Goal: Task Accomplishment & Management: Complete application form

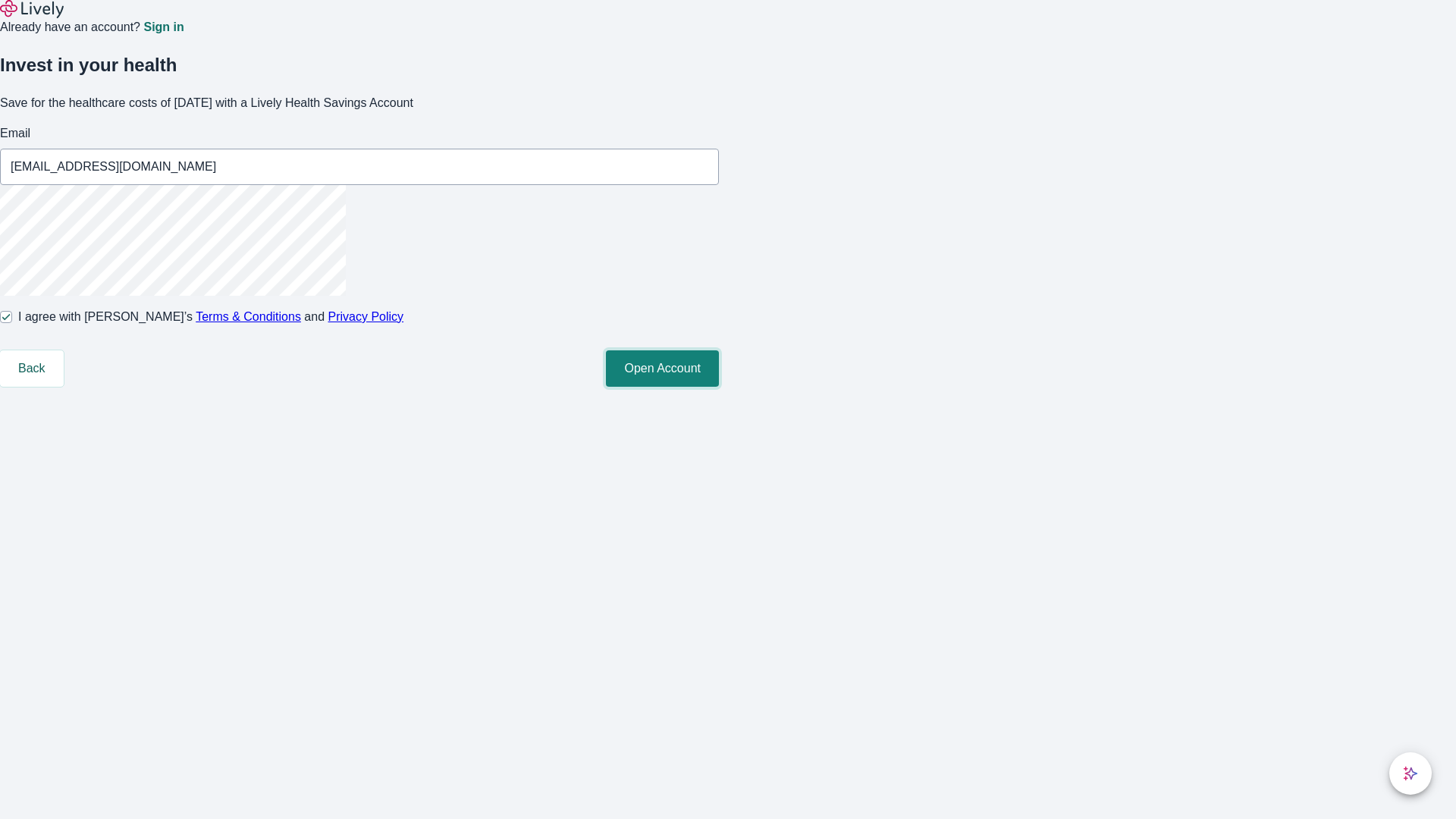
click at [719, 387] on button "Open Account" at bounding box center [662, 368] width 113 height 37
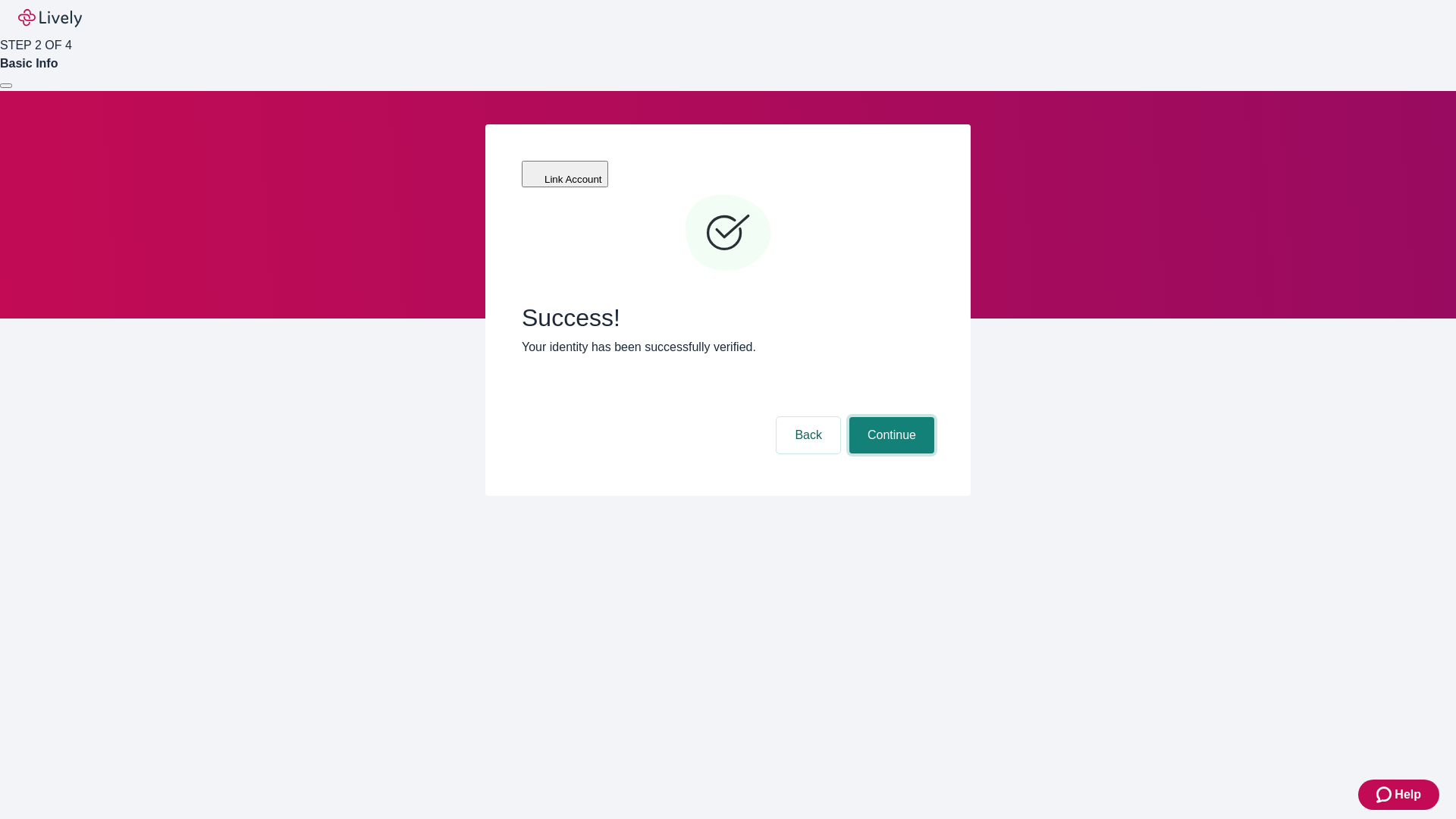
click at [890, 417] on button "Continue" at bounding box center [892, 435] width 85 height 37
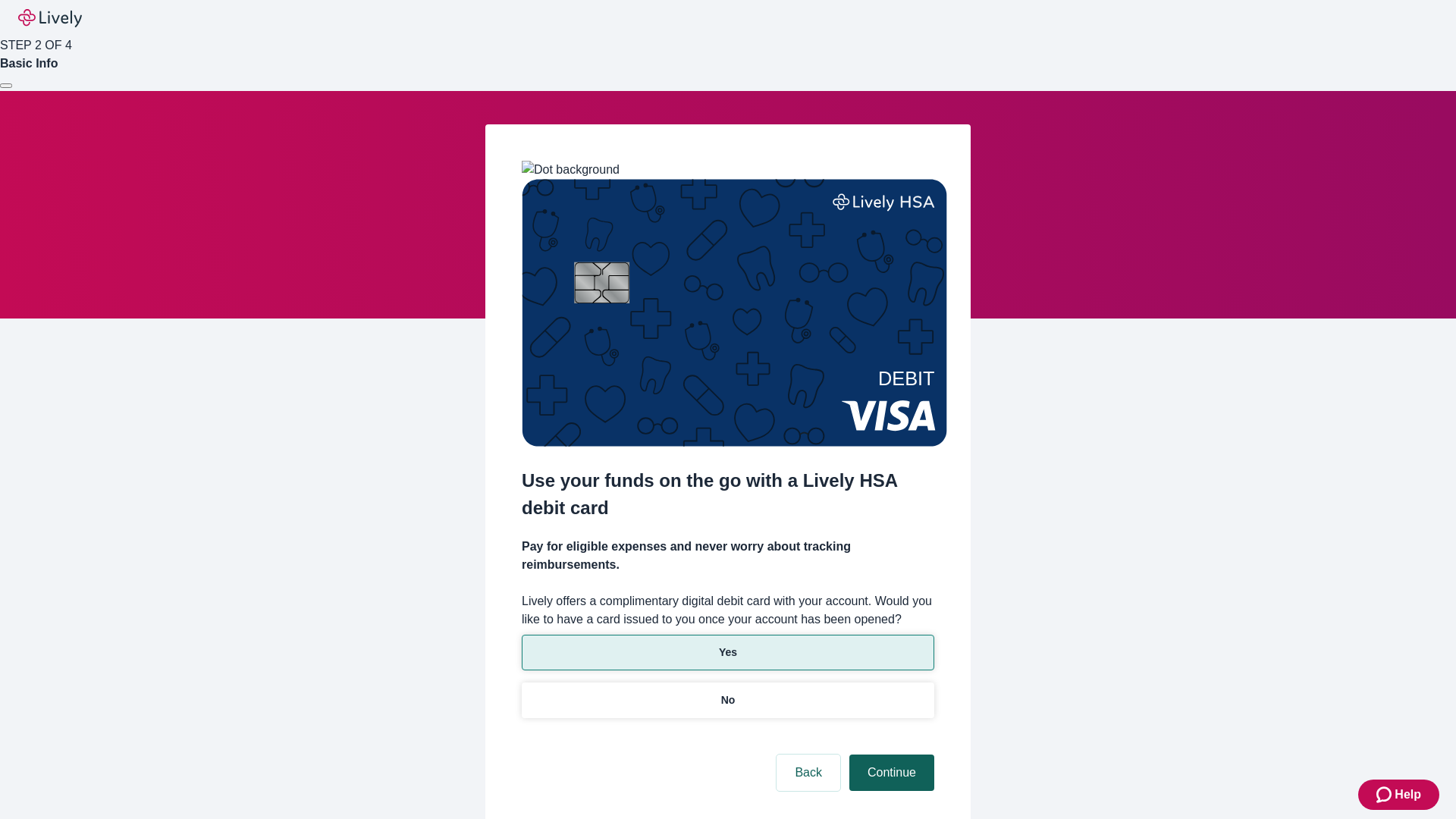
click at [727, 644] on p "Yes" at bounding box center [728, 652] width 18 height 16
click at [890, 755] on button "Continue" at bounding box center [892, 773] width 85 height 37
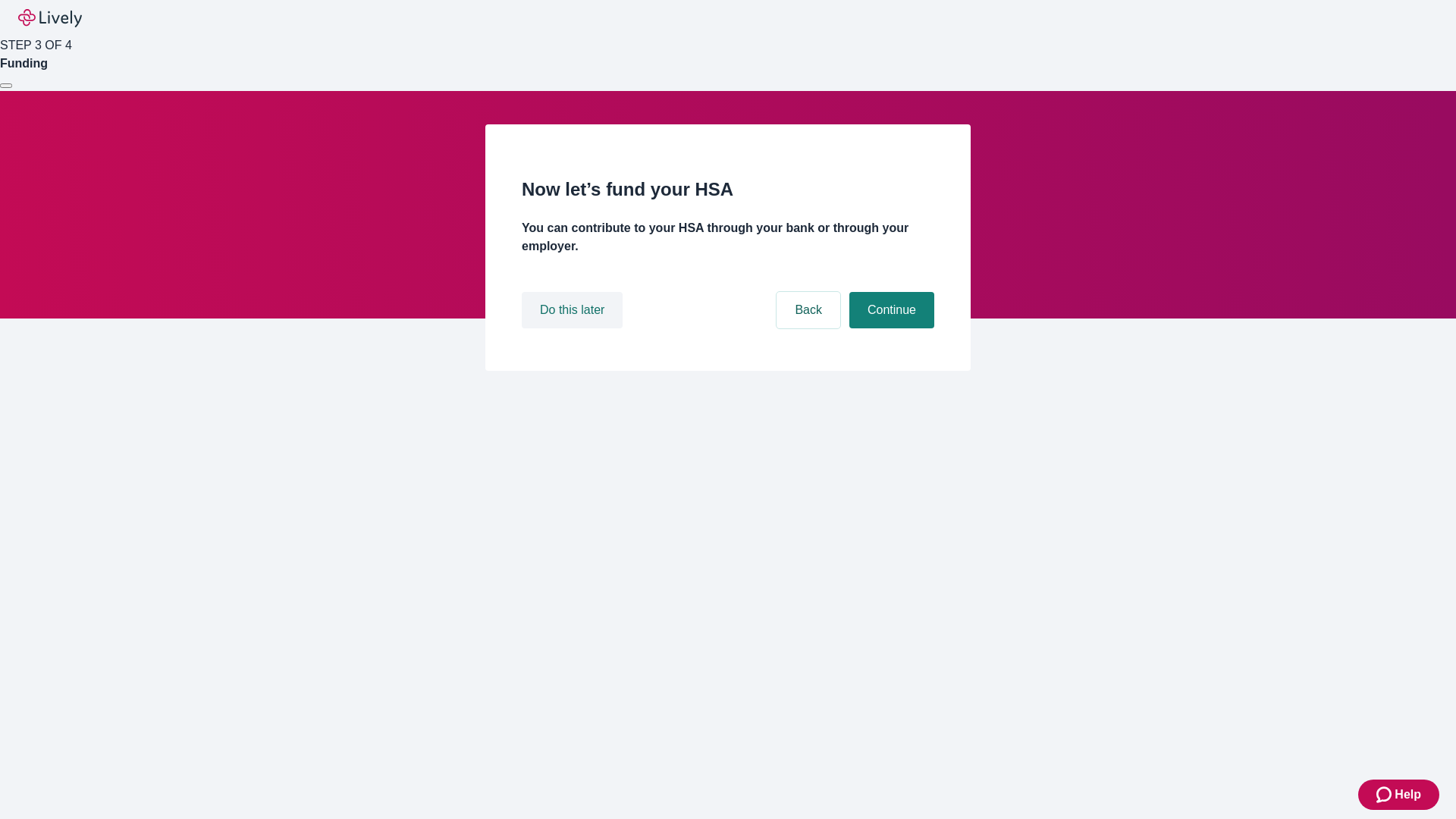
click at [574, 328] on button "Do this later" at bounding box center [571, 310] width 101 height 37
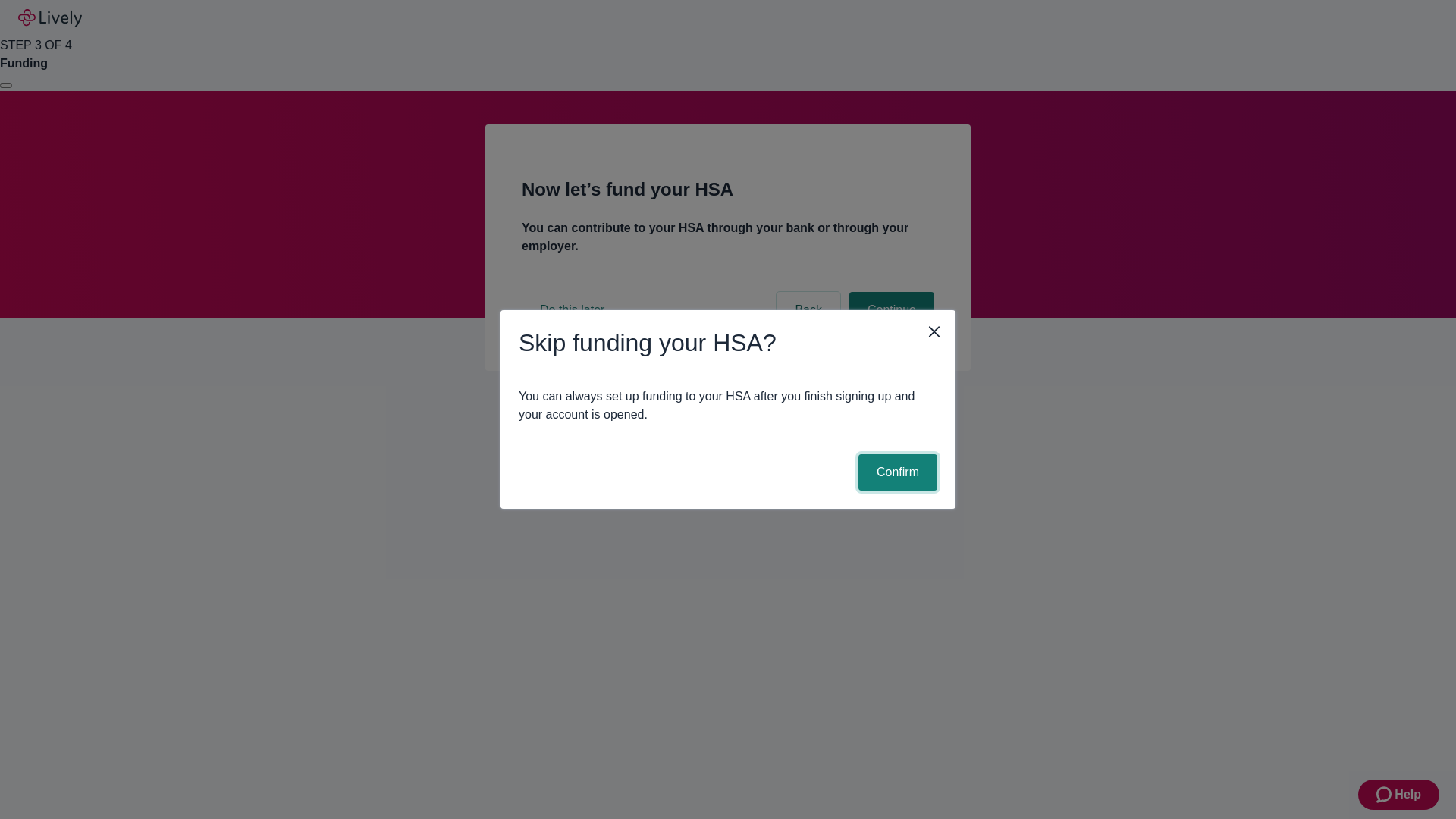
click at [896, 473] on button "Confirm" at bounding box center [898, 473] width 79 height 37
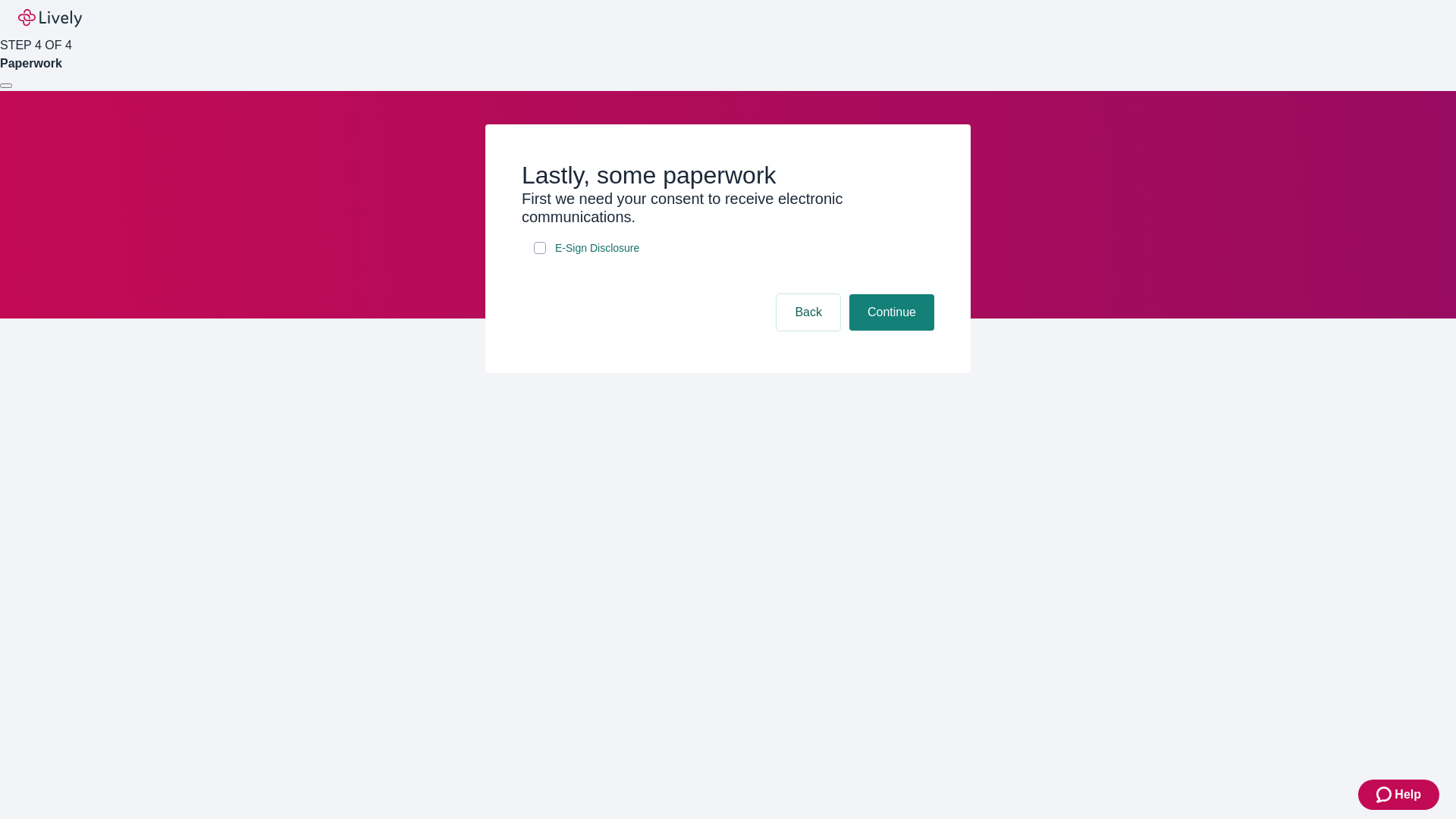
click at [541, 254] on input "E-Sign Disclosure" at bounding box center [540, 248] width 12 height 12
checkbox input "true"
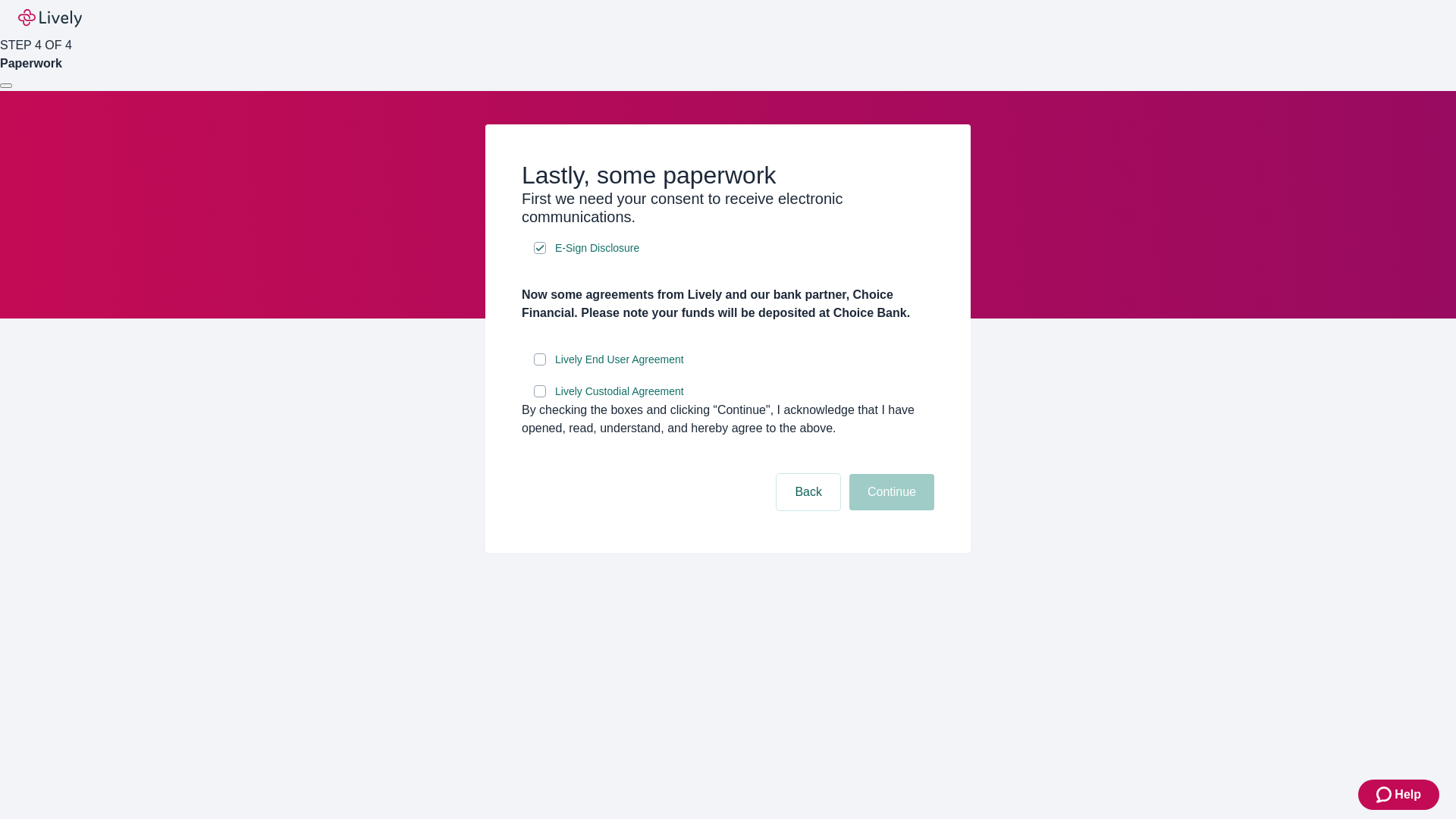
click at [541, 366] on input "Lively End User Agreement" at bounding box center [540, 359] width 12 height 12
checkbox input "true"
click at [541, 398] on input "Lively Custodial Agreement" at bounding box center [540, 391] width 12 height 12
checkbox input "true"
click at [890, 511] on button "Continue" at bounding box center [892, 492] width 85 height 37
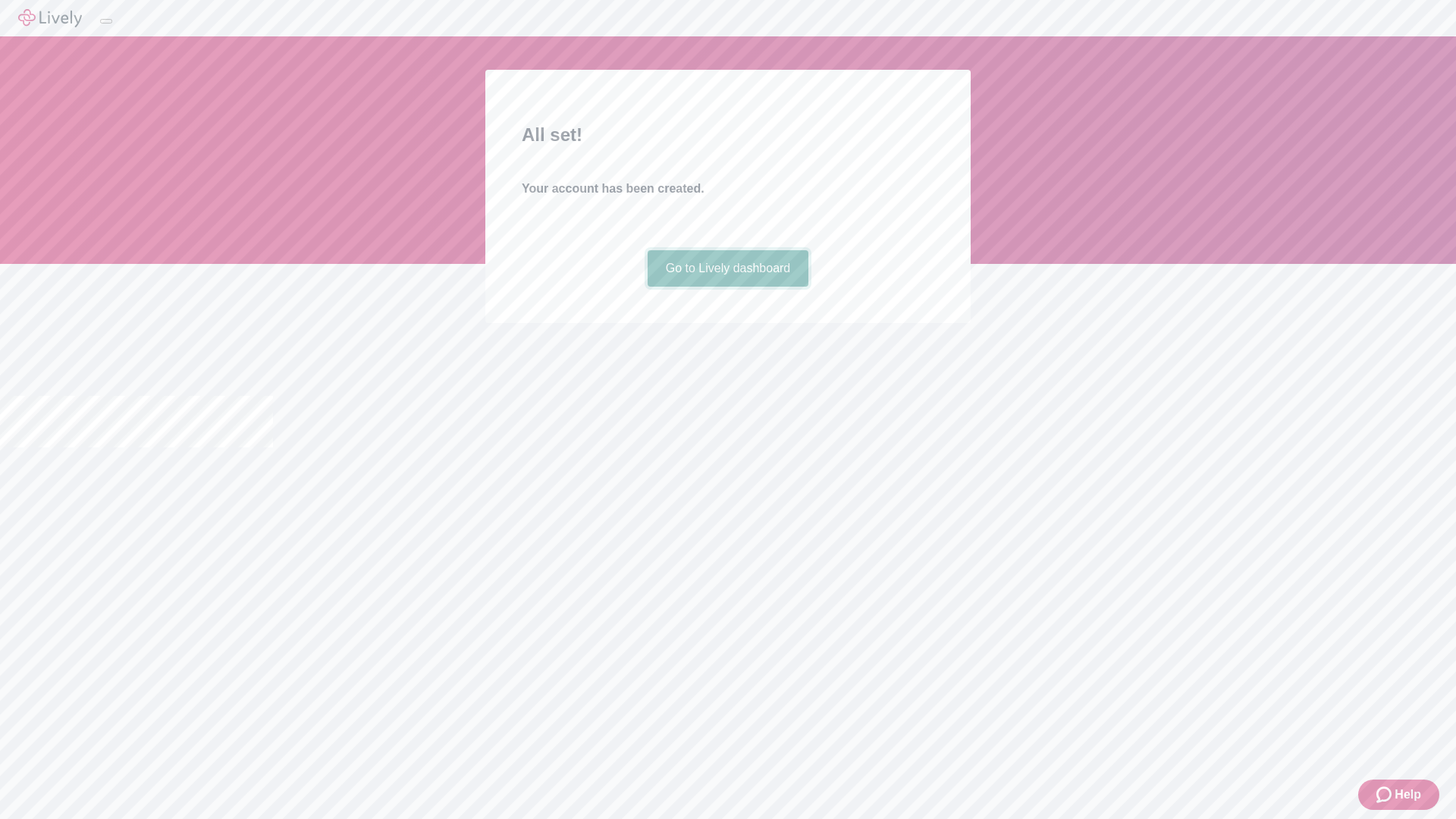
click at [727, 286] on link "Go to Lively dashboard" at bounding box center [729, 268] width 162 height 37
